Goal: Information Seeking & Learning: Learn about a topic

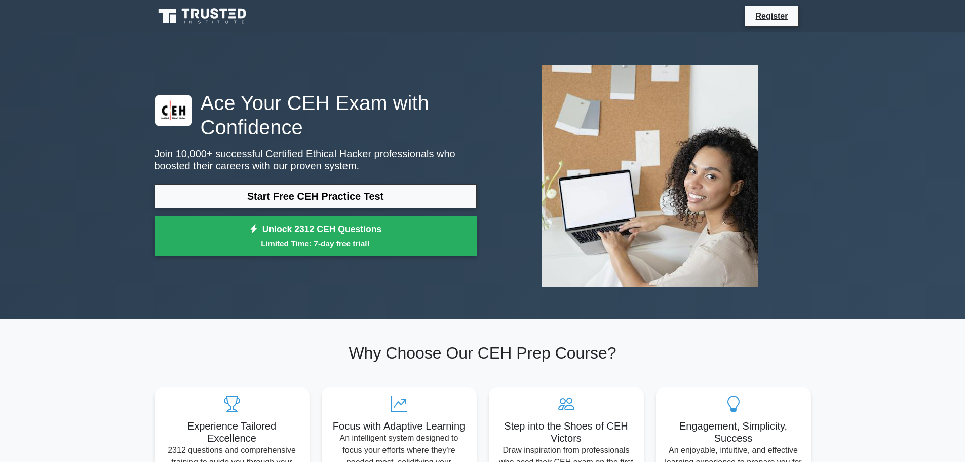
click at [225, 17] on icon at bounding box center [203, 16] width 97 height 19
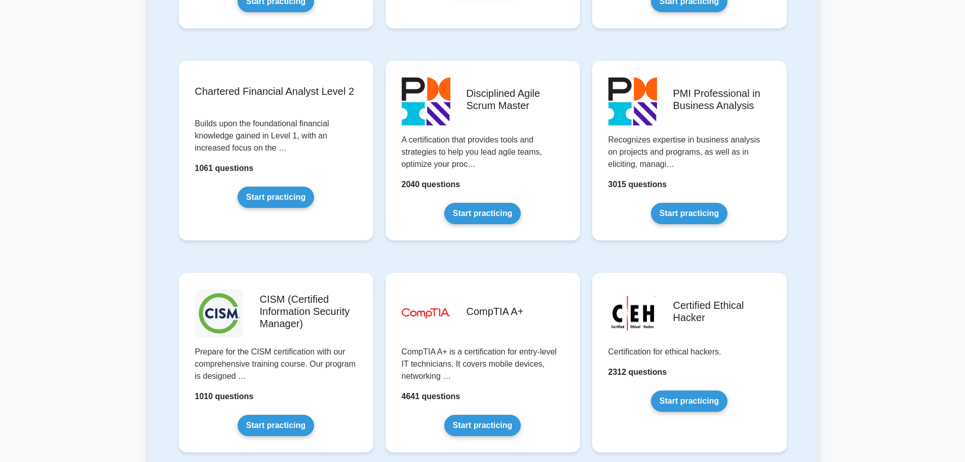
scroll to position [1267, 0]
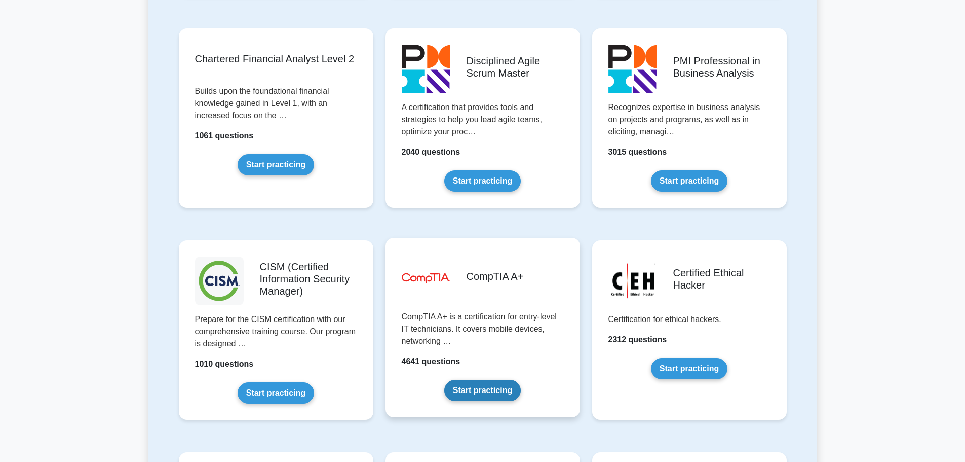
click at [444, 379] on link "Start practicing" at bounding box center [482, 389] width 77 height 21
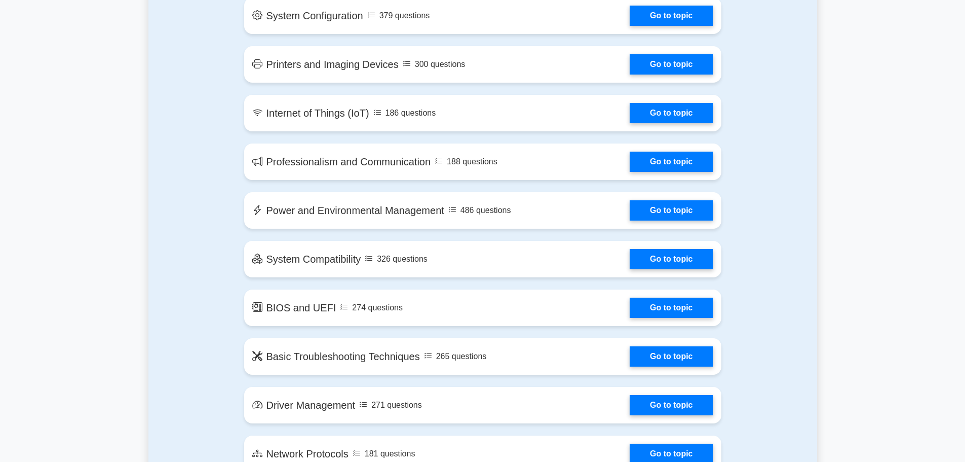
scroll to position [1368, 0]
